Goal: Task Accomplishment & Management: Use online tool/utility

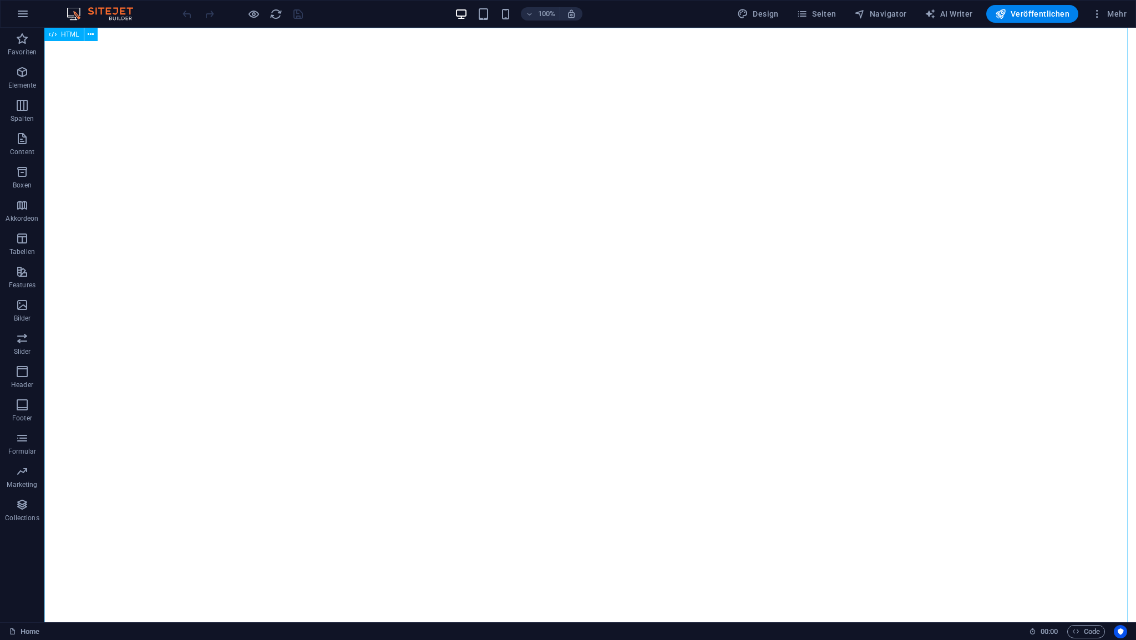
click at [70, 34] on span "HTML" at bounding box center [70, 34] width 18 height 7
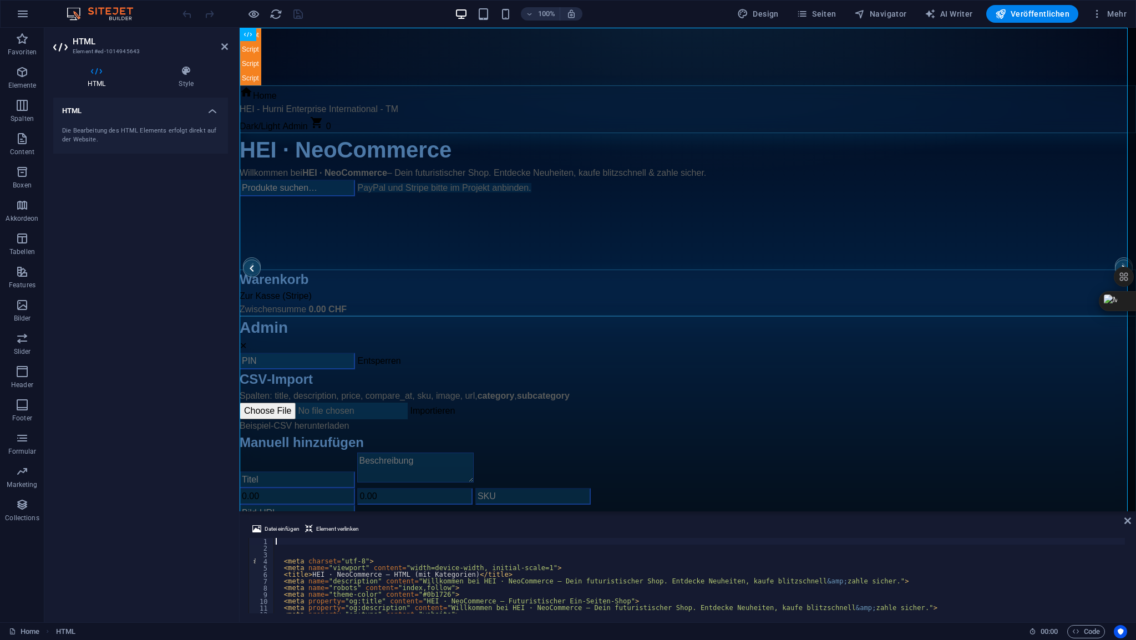
click at [283, 542] on div "< meta charset = "utf-8" > < meta name = "viewport" content = "width=device-wid…" at bounding box center [814, 581] width 1081 height 87
type textarea "</html> </script>"
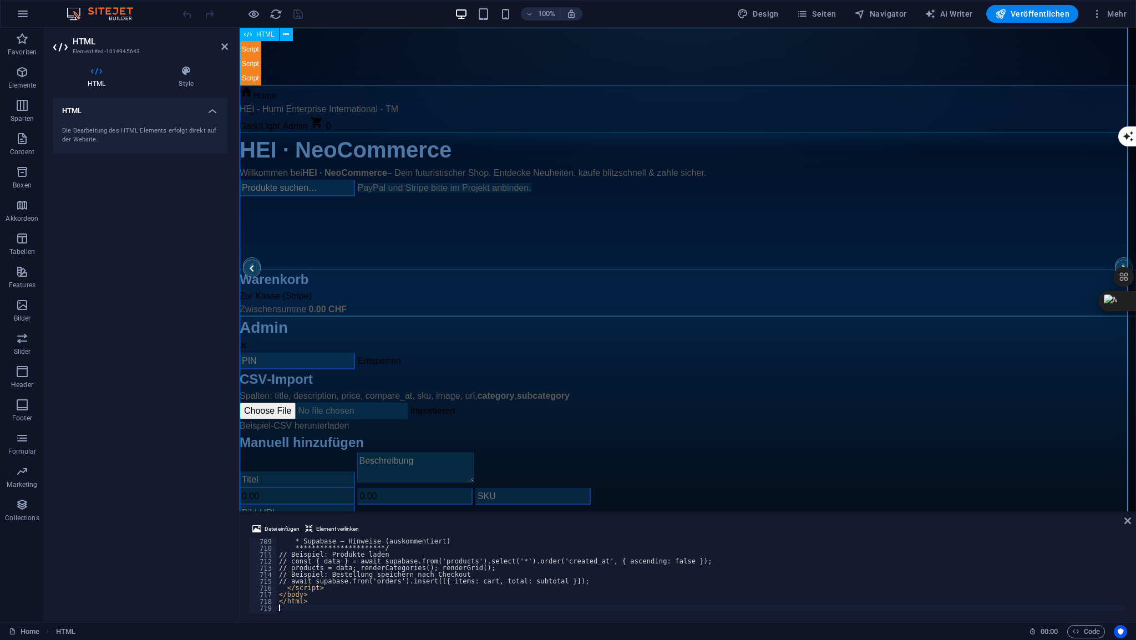
scroll to position [4715, 0]
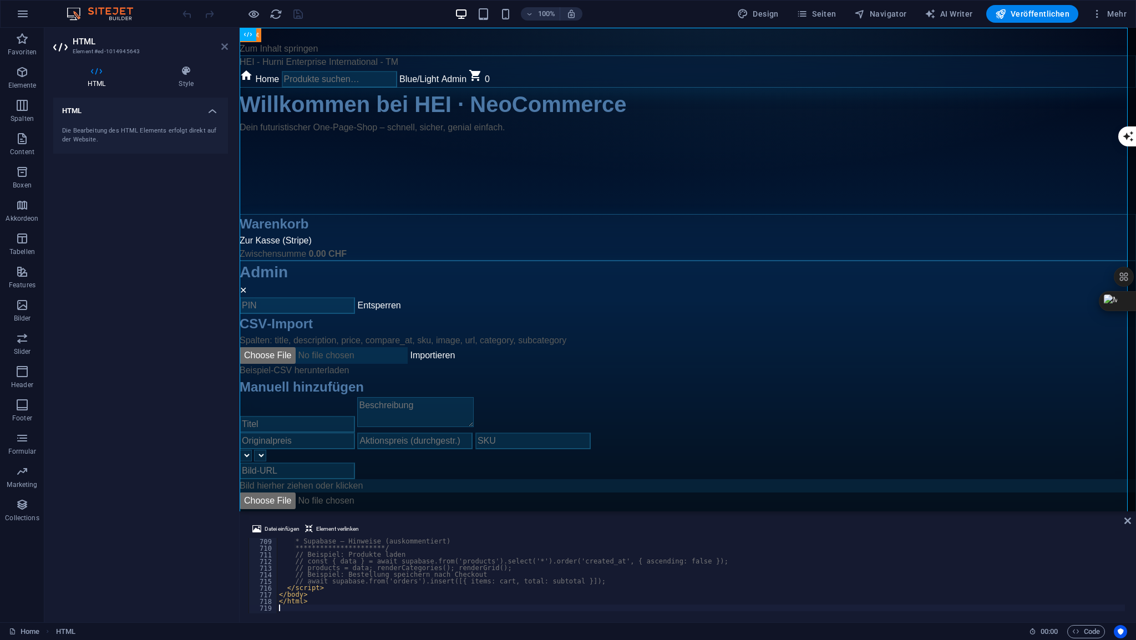
click at [225, 48] on icon at bounding box center [224, 46] width 7 height 9
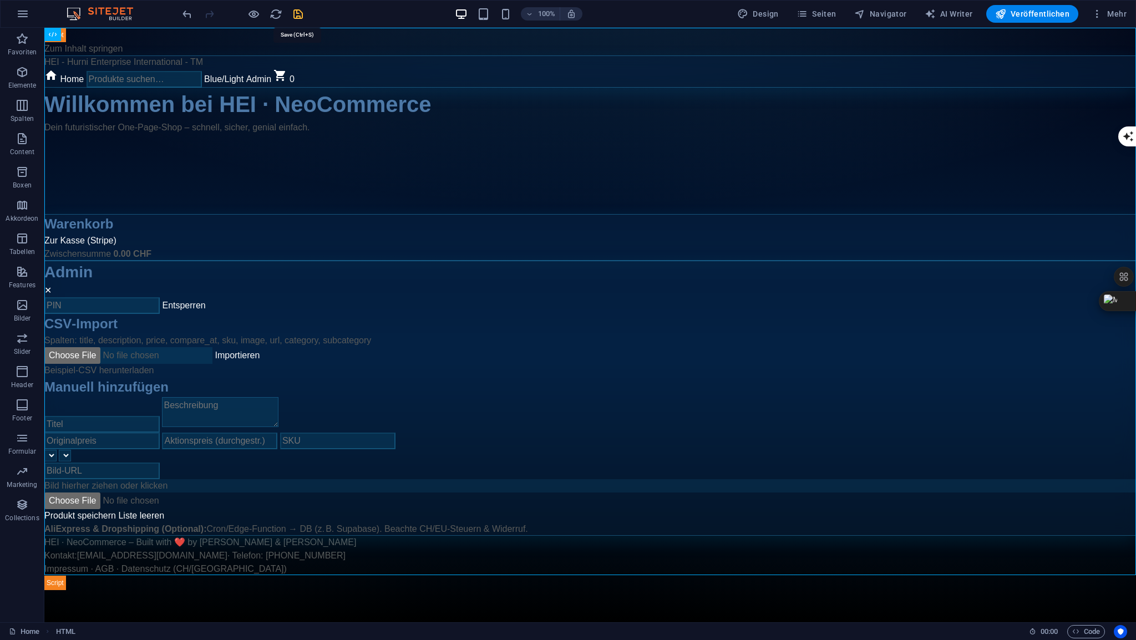
click at [301, 16] on icon "save" at bounding box center [298, 14] width 13 height 13
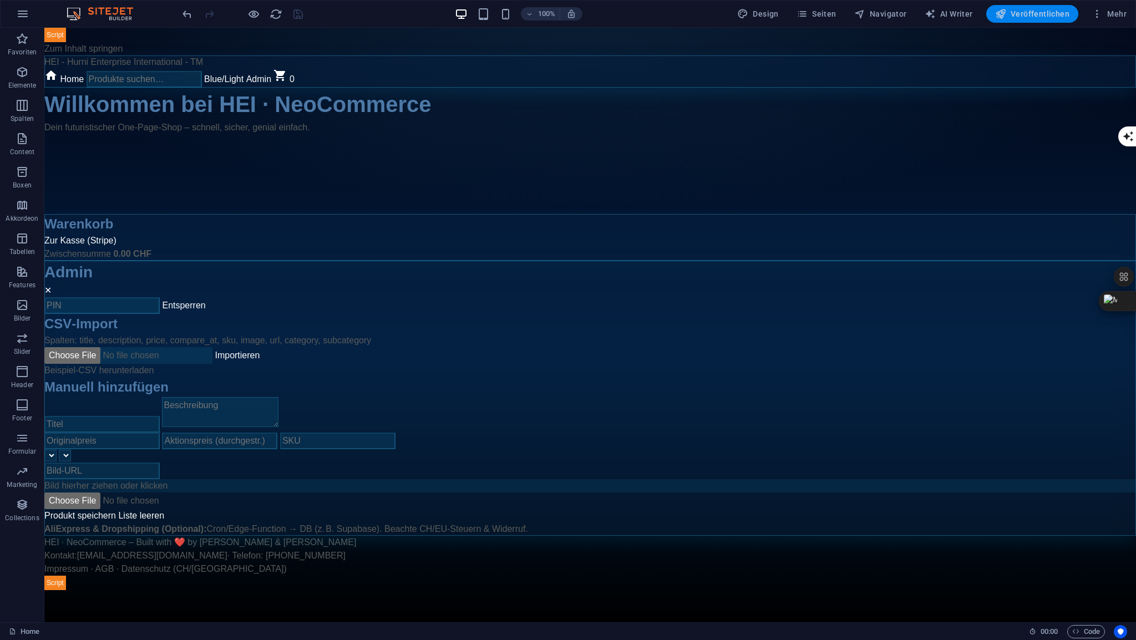
click at [1027, 16] on span "Veröffentlichen" at bounding box center [1033, 13] width 74 height 11
click at [73, 35] on span "HTML" at bounding box center [70, 34] width 18 height 7
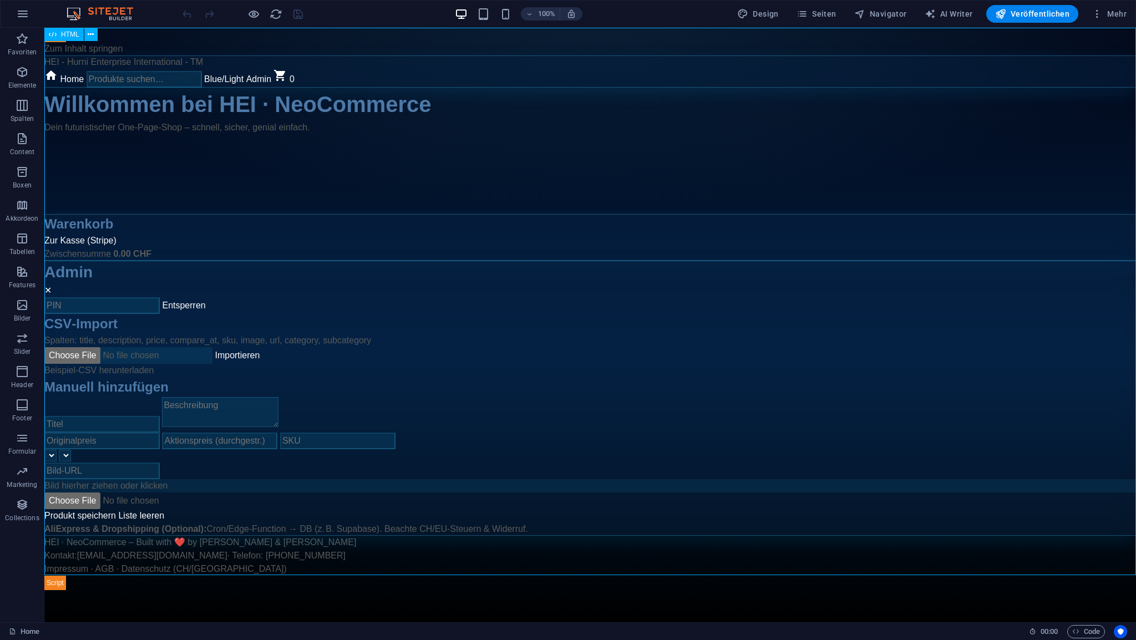
click at [73, 35] on span "HTML" at bounding box center [70, 34] width 18 height 7
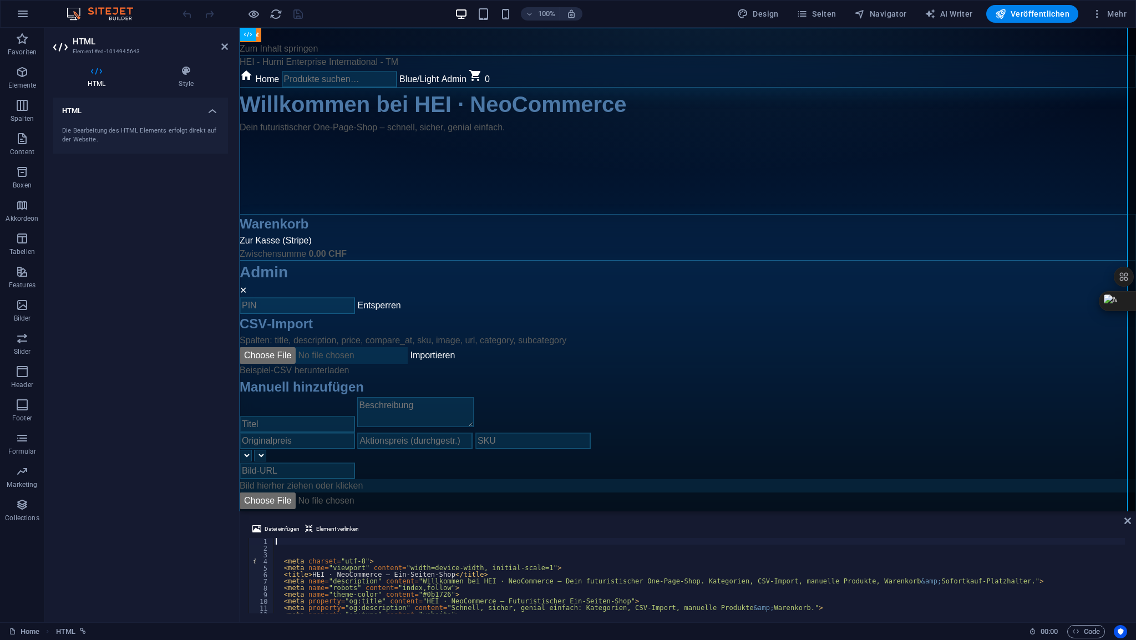
click at [301, 540] on div "< meta charset = "utf-8" > < meta name = "viewport" content = "width=device-wid…" at bounding box center [814, 581] width 1081 height 87
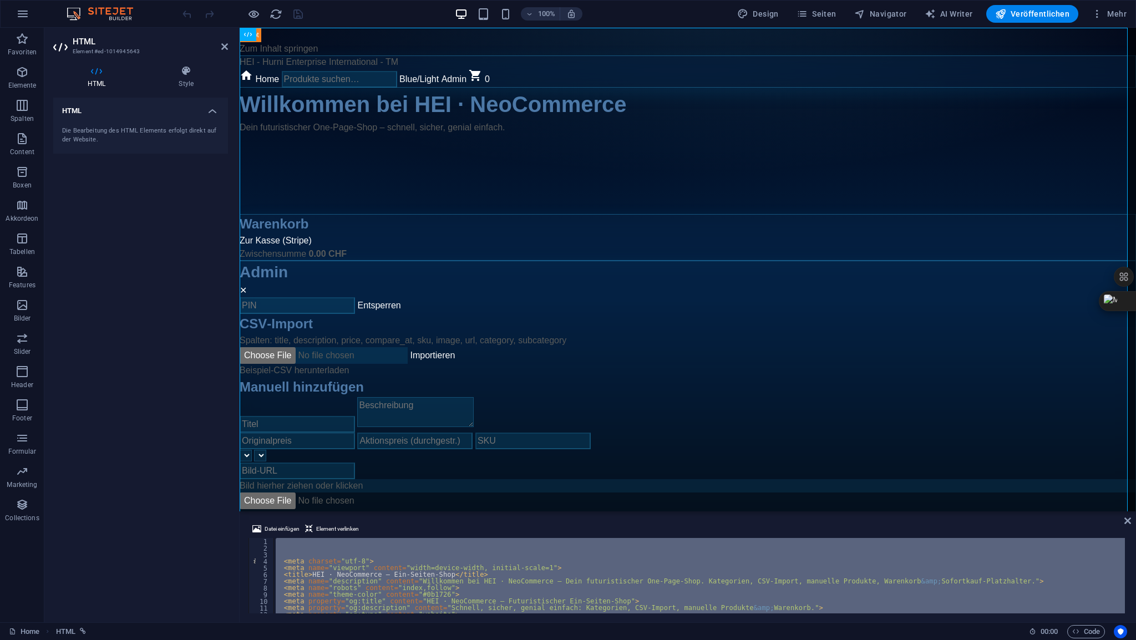
scroll to position [4748, 0]
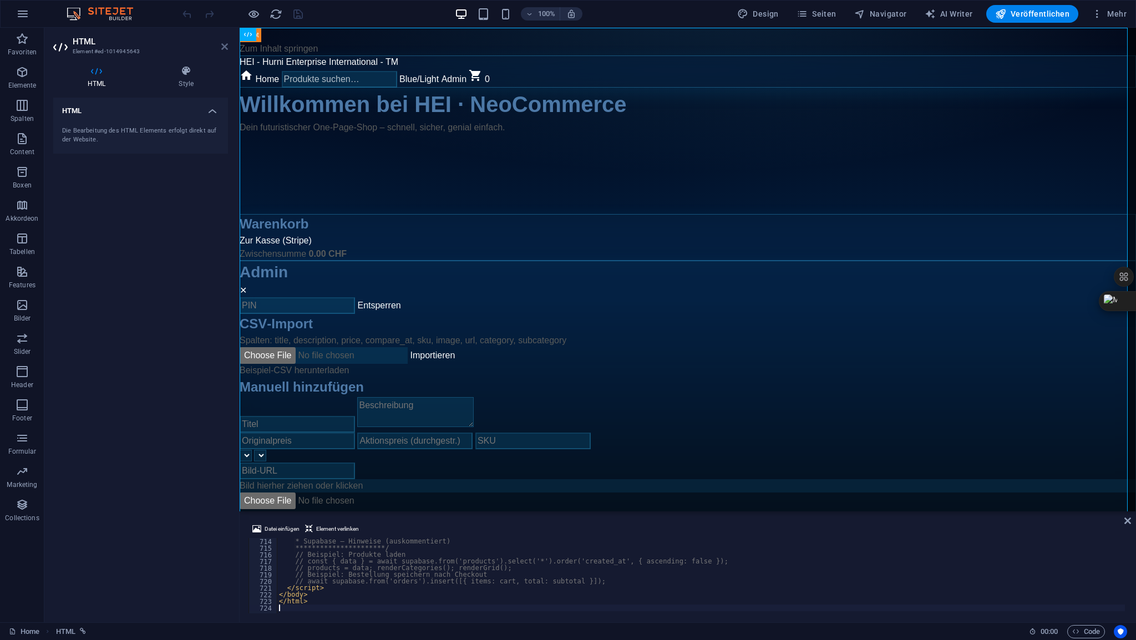
click at [226, 45] on icon at bounding box center [224, 46] width 7 height 9
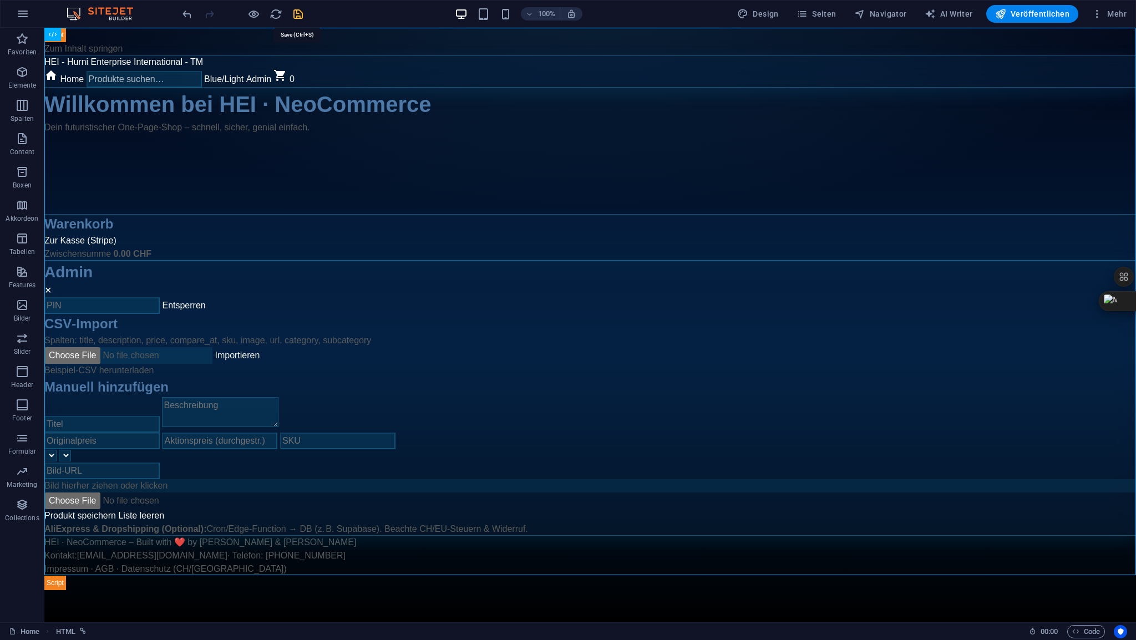
click at [295, 12] on icon "save" at bounding box center [298, 14] width 13 height 13
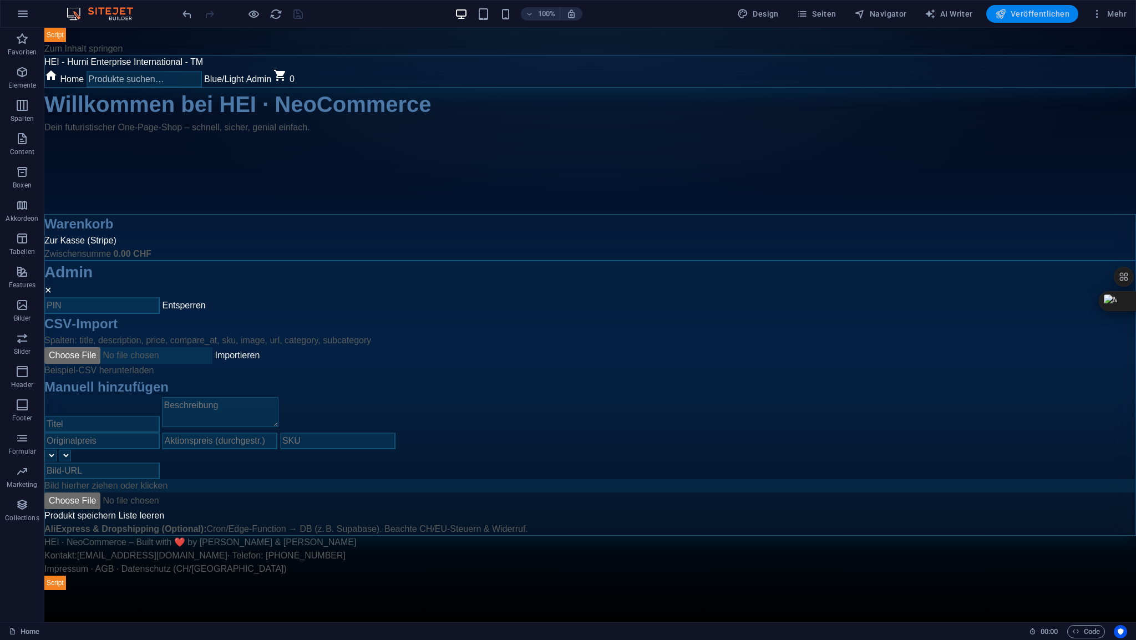
click at [1034, 13] on span "Veröffentlichen" at bounding box center [1033, 13] width 74 height 11
